Goal: Task Accomplishment & Management: Manage account settings

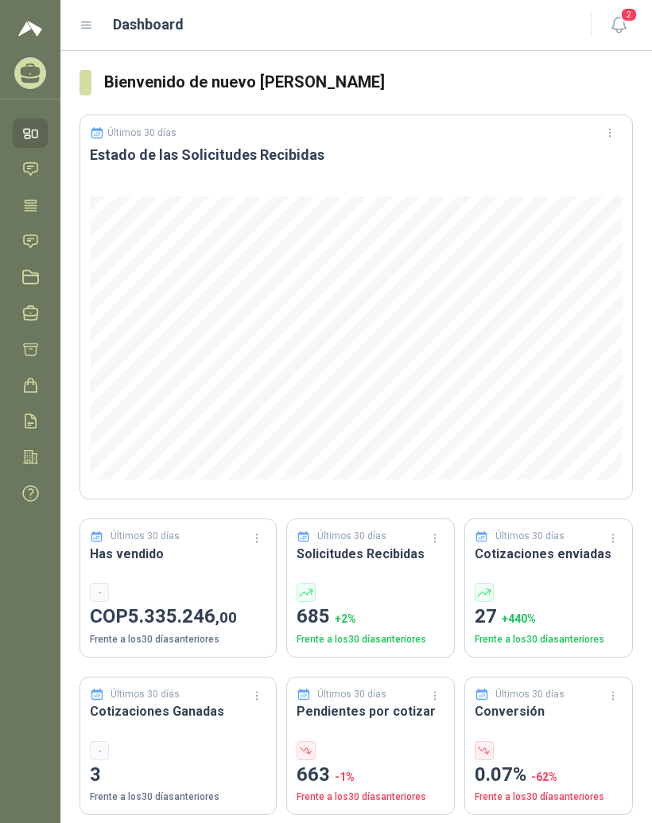
click at [88, 21] on icon at bounding box center [87, 25] width 14 height 14
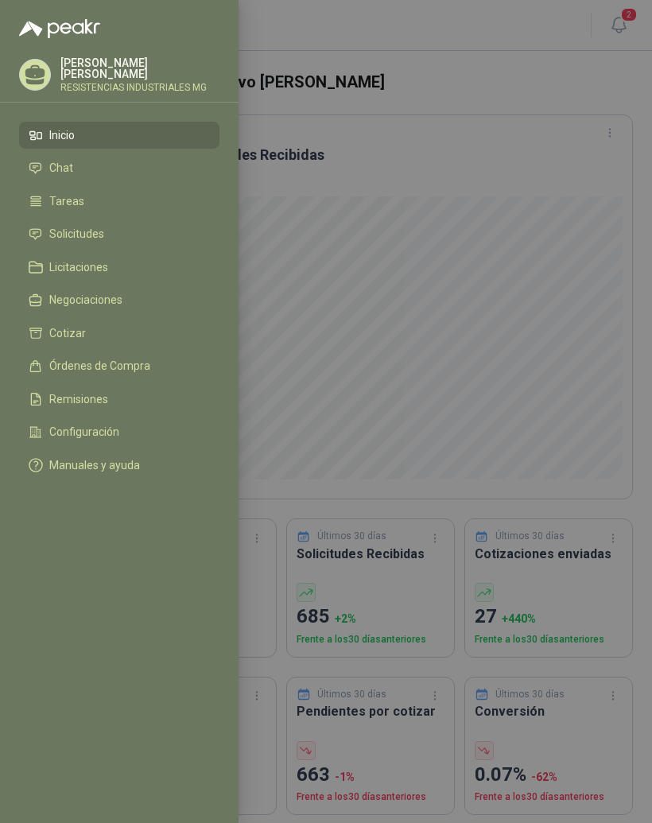
click at [130, 239] on li "Solicitudes" at bounding box center [119, 235] width 181 height 14
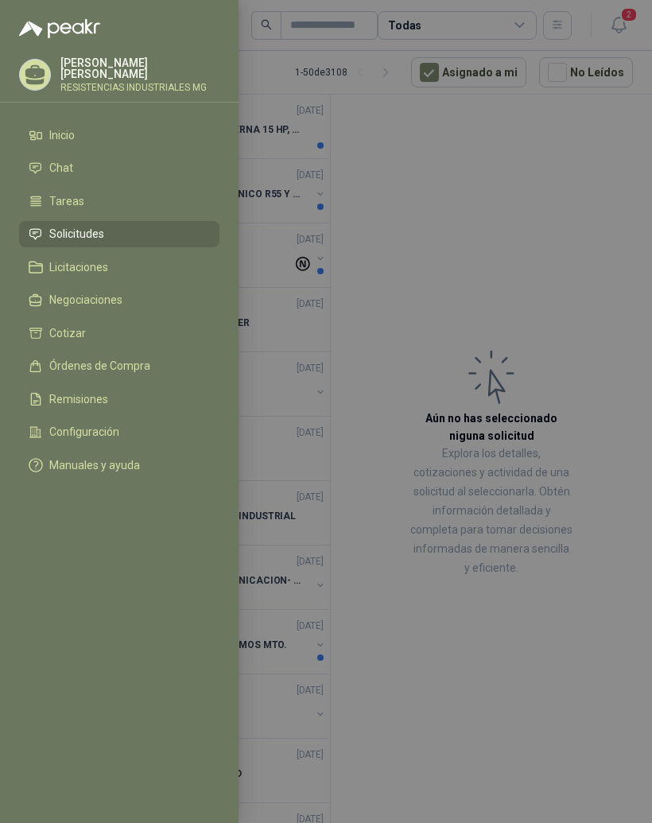
click at [595, 250] on div at bounding box center [326, 411] width 652 height 823
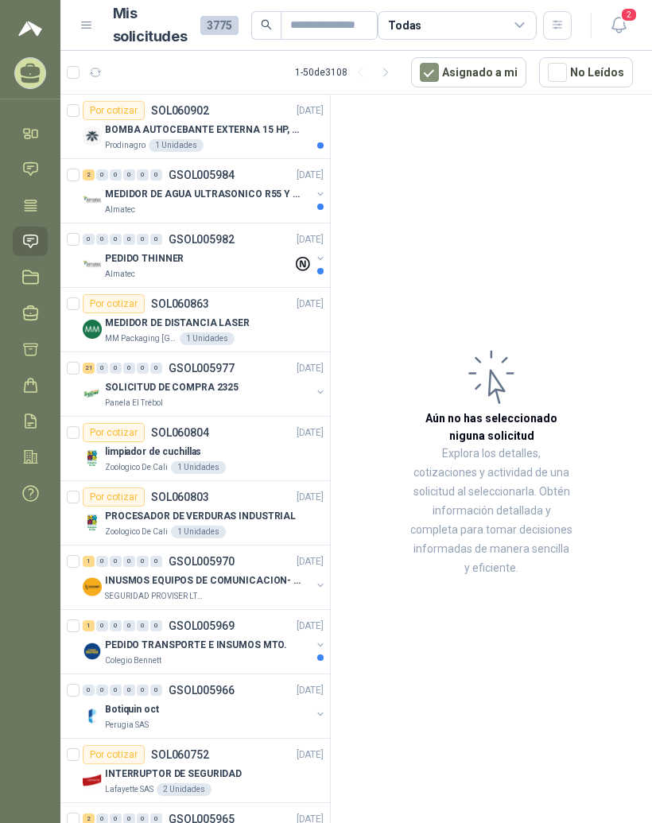
click at [275, 140] on div "Prodinagro 1 Unidades" at bounding box center [214, 145] width 219 height 13
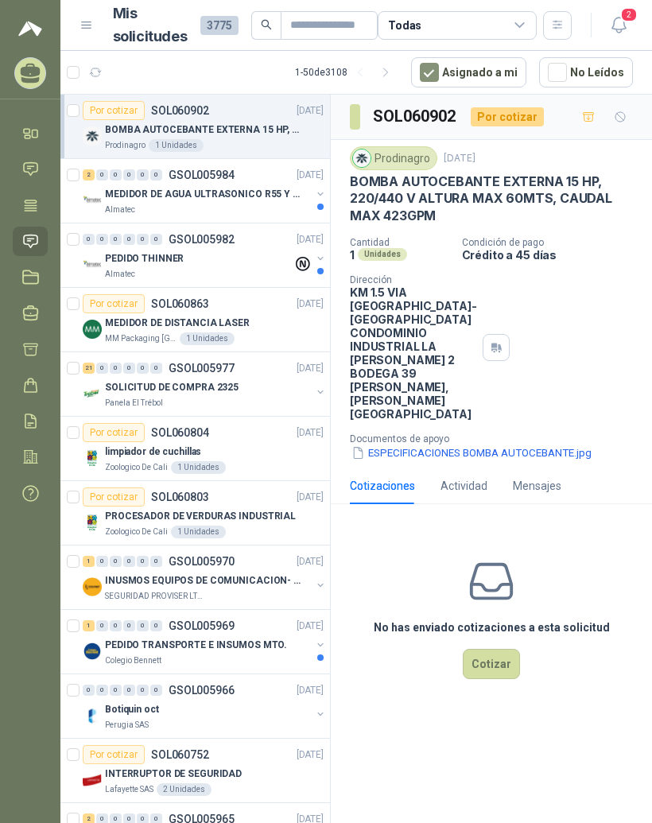
click at [525, 477] on div "Mensajes" at bounding box center [537, 486] width 49 height 37
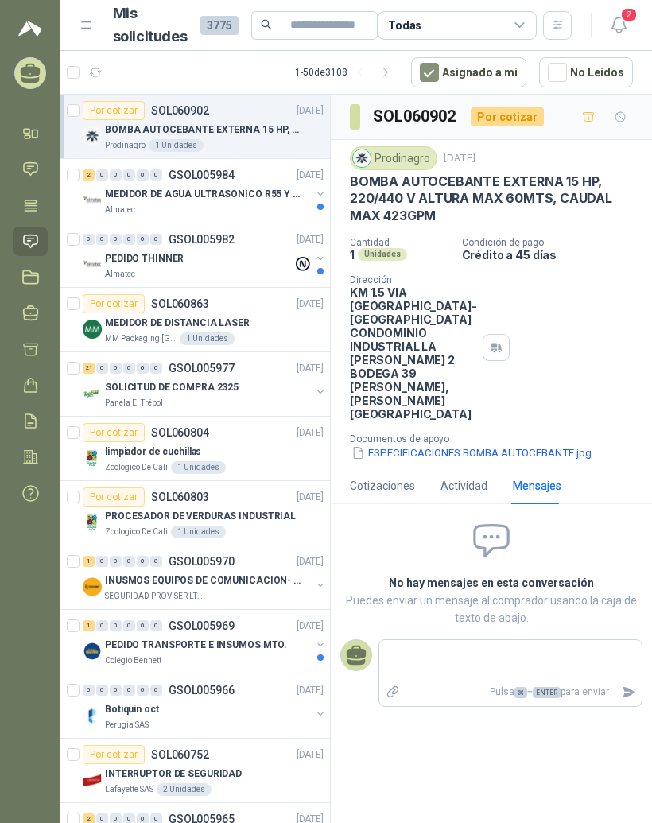
click at [516, 461] on button "ESPECIFICACIONES BOMBA AUTOCEBANTE.jpg" at bounding box center [471, 453] width 243 height 17
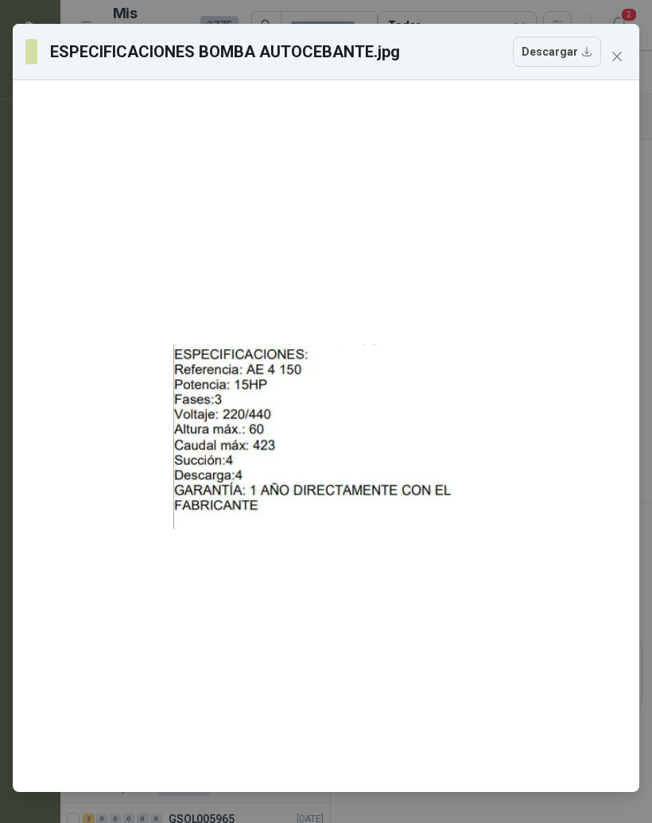
click at [622, 64] on button "Close" at bounding box center [617, 56] width 25 height 25
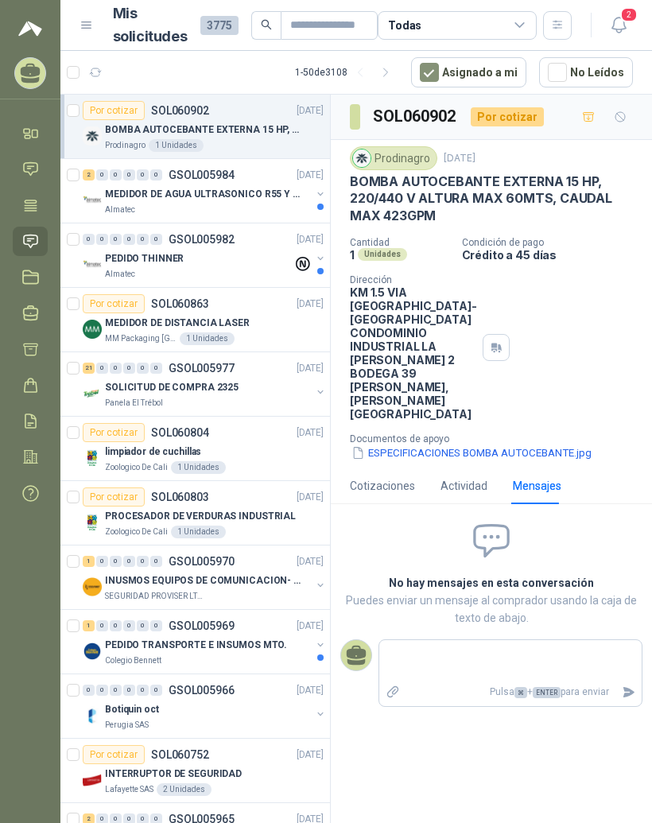
click at [253, 192] on p "MEDIDOR DE AGUA ULTRASONICO R55 Y R800" at bounding box center [204, 194] width 198 height 15
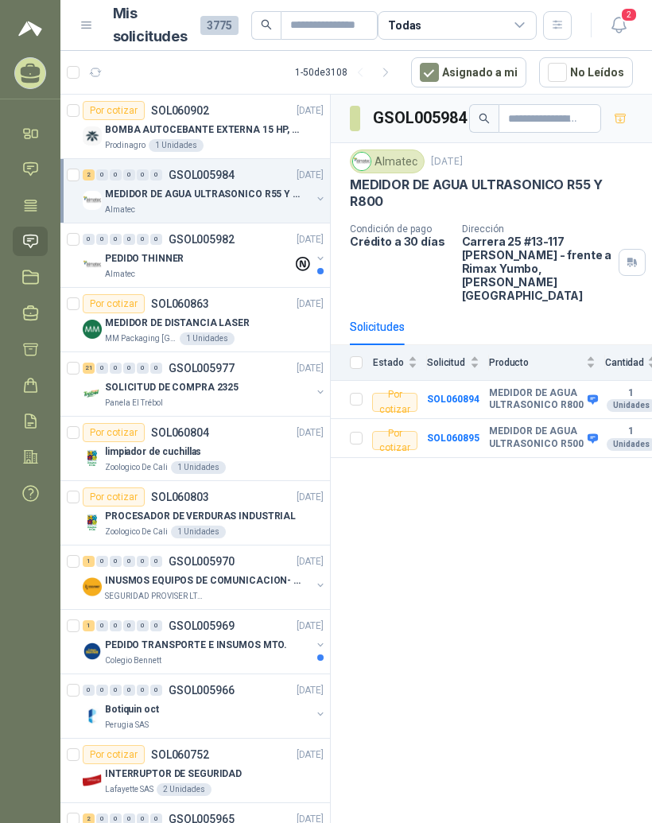
click at [246, 252] on div "PEDIDO THINNER" at bounding box center [199, 258] width 188 height 19
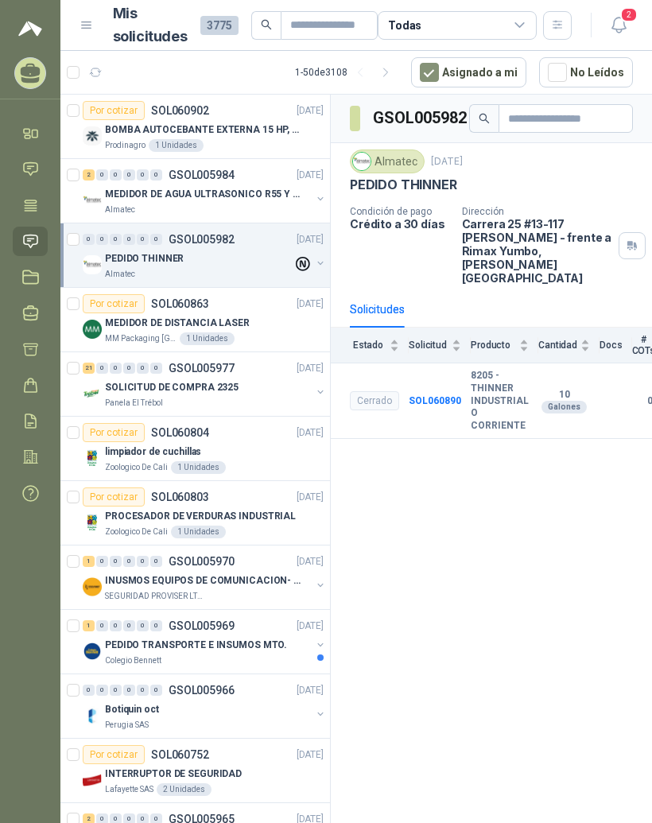
click at [277, 325] on div "MEDIDOR DE DISTANCIA LASER" at bounding box center [214, 322] width 219 height 19
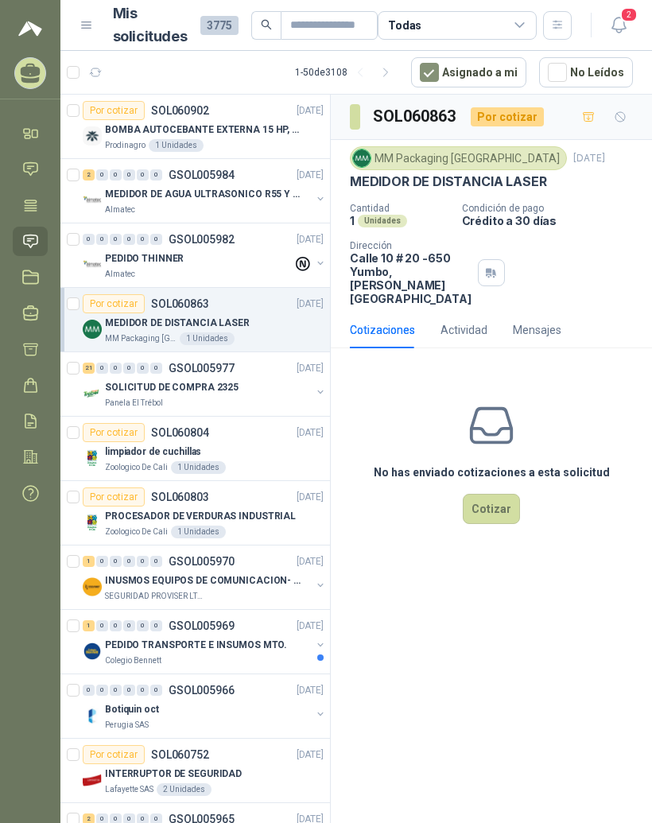
click at [254, 396] on div "SOLICITUD DE COMPRA 2325" at bounding box center [208, 387] width 206 height 19
